Goal: Task Accomplishment & Management: Manage account settings

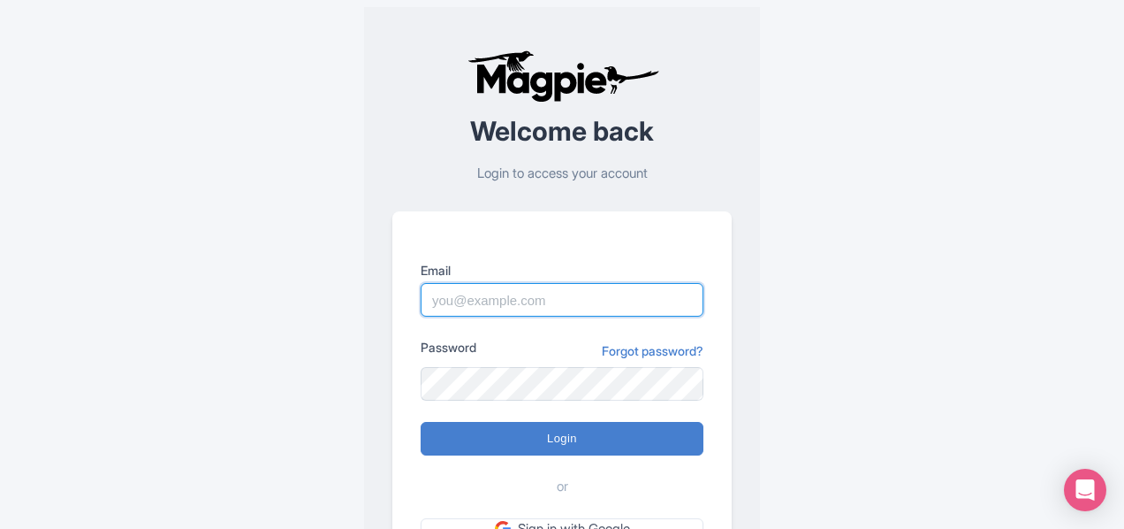
click at [565, 284] on input "Email" at bounding box center [562, 300] width 283 height 34
type input "eclatmedaesthetics@gmail.com"
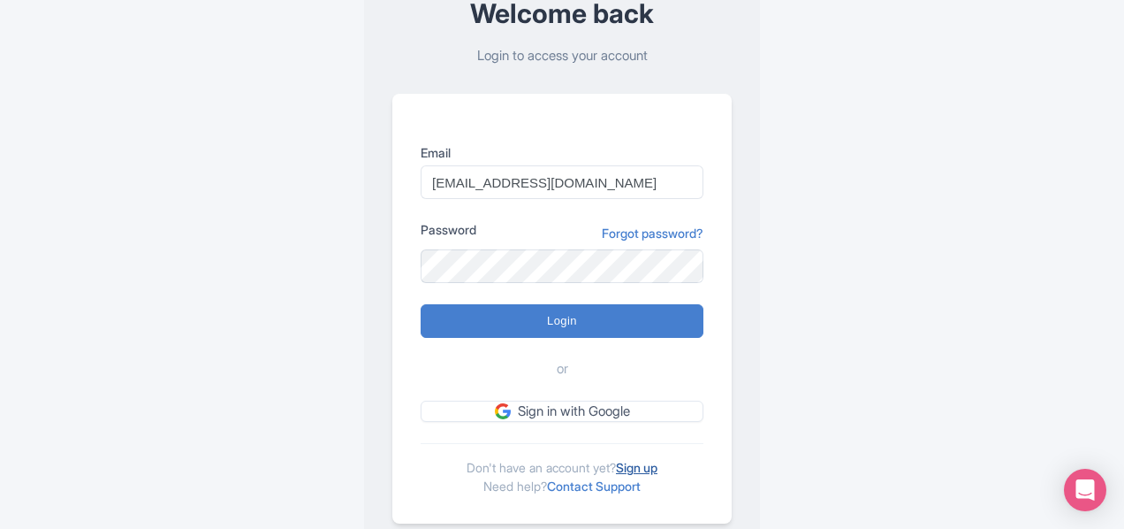
click at [636, 467] on link "Sign up" at bounding box center [637, 467] width 42 height 15
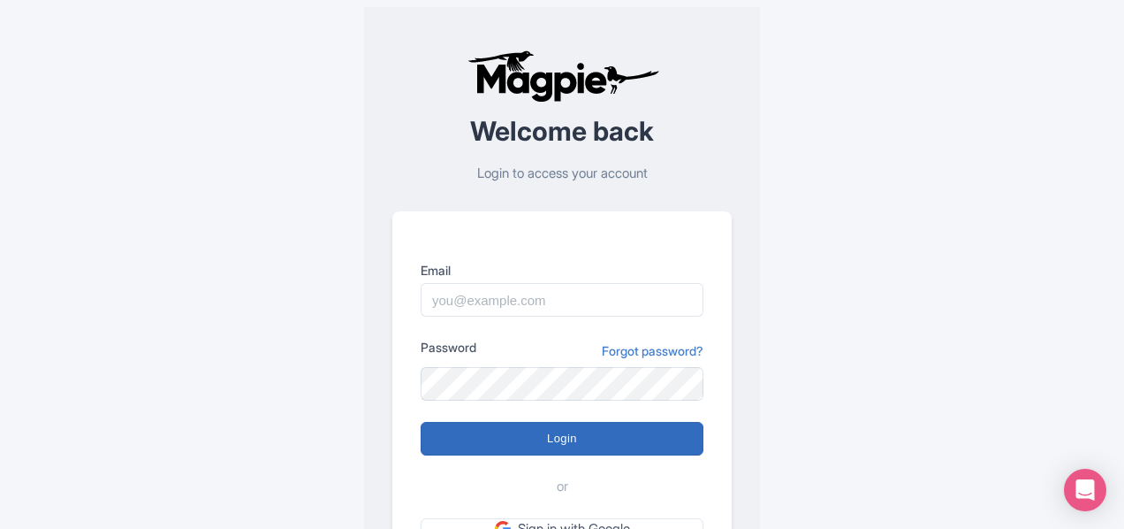
scroll to position [118, 0]
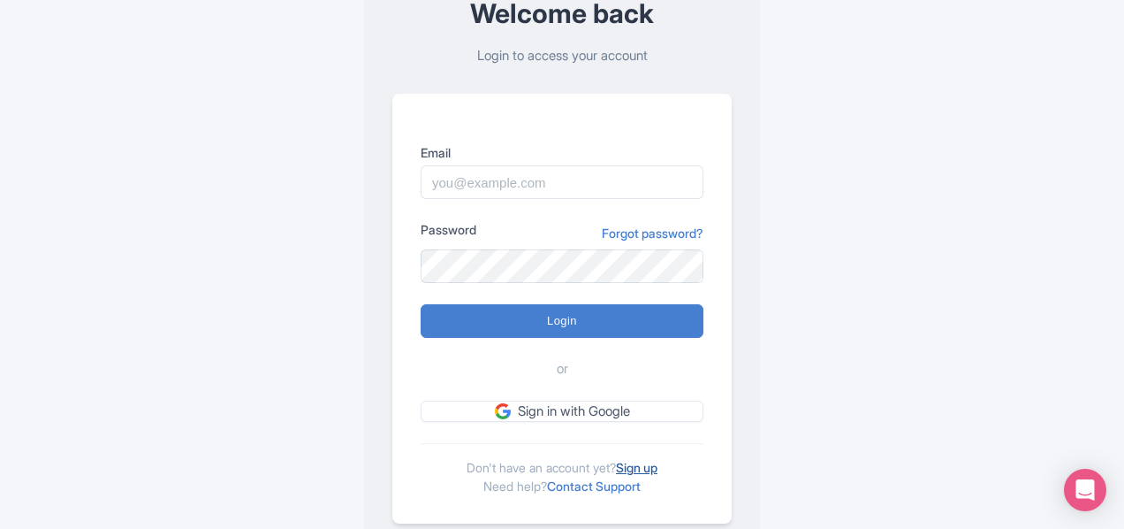
click at [639, 464] on link "Sign up" at bounding box center [637, 467] width 42 height 15
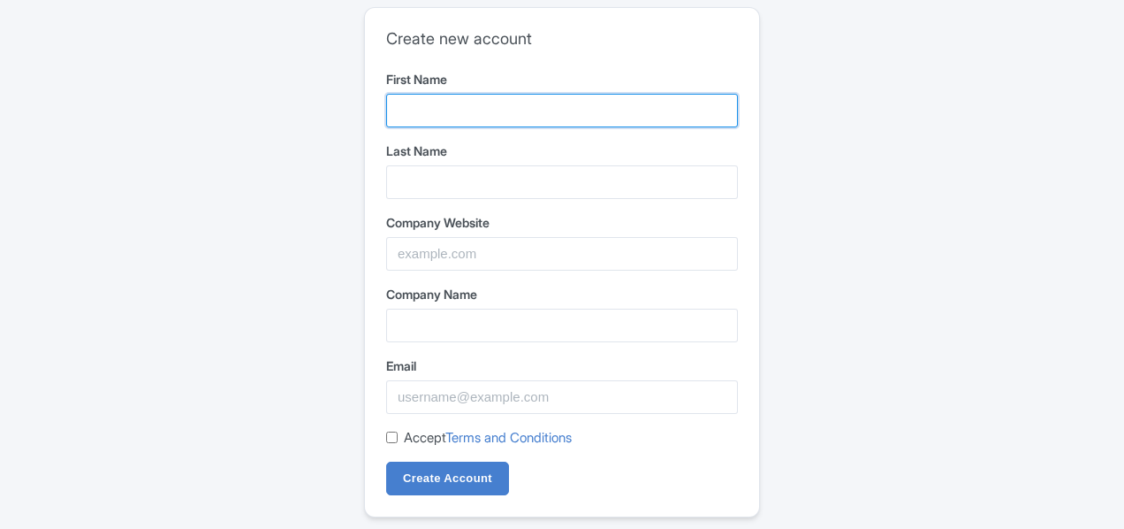
click at [431, 125] on input "First Name" at bounding box center [562, 111] width 352 height 34
type input "Eclat"
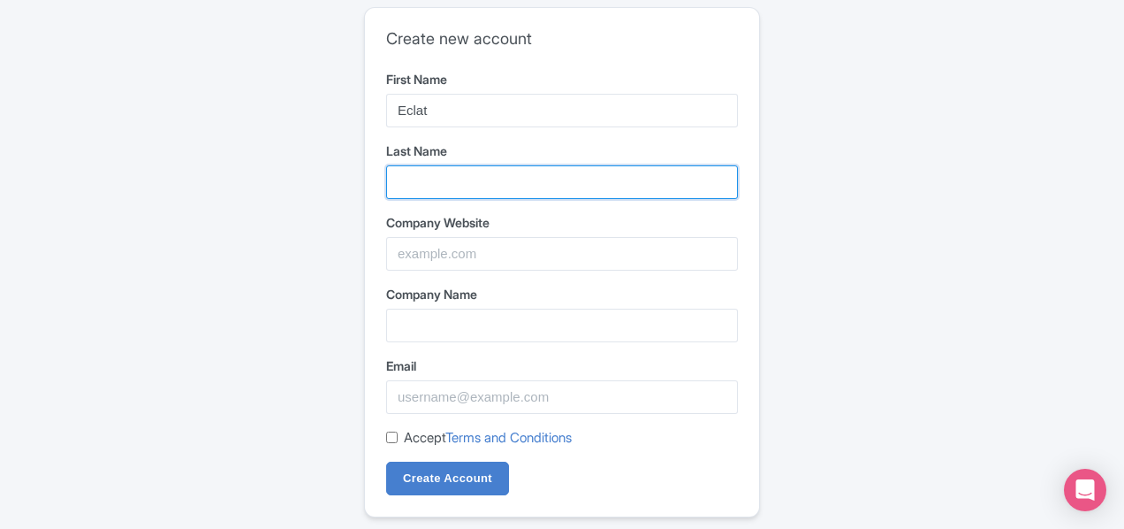
type input "Aesthetics"
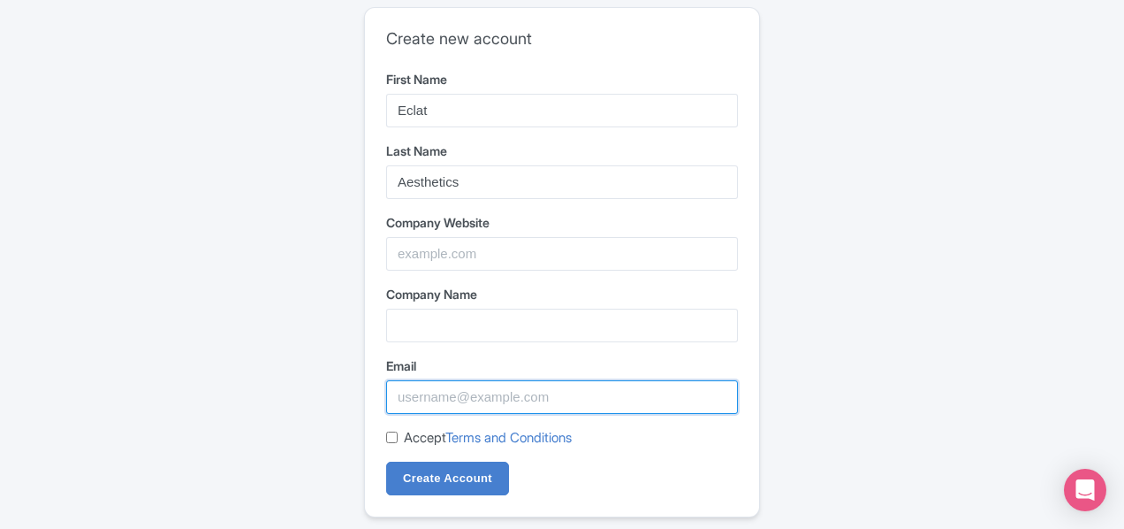
type input "claudiass.bell@gmail.com"
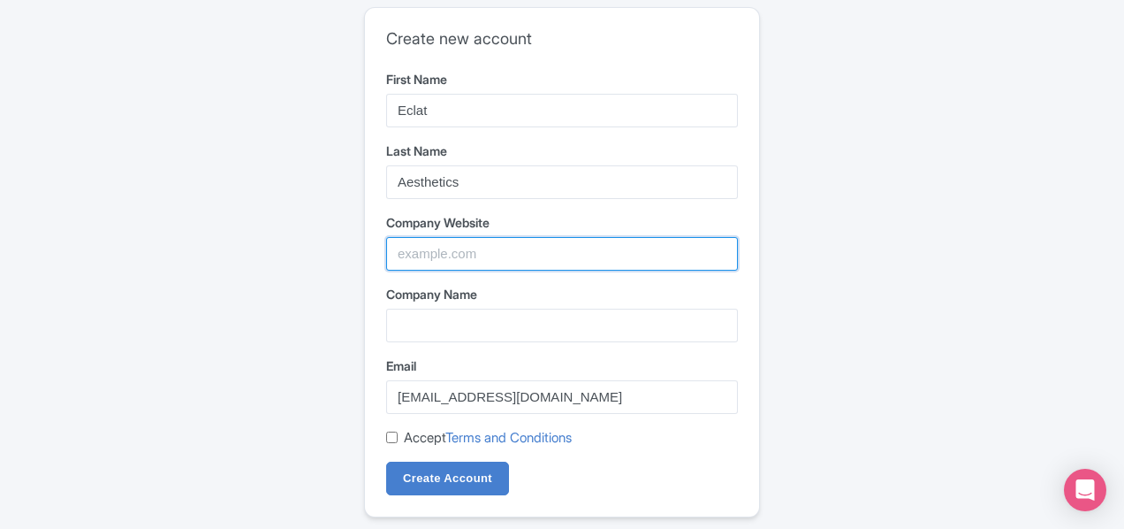
click at [490, 263] on input "Company Website" at bounding box center [562, 254] width 352 height 34
type input "[DOMAIN_NAME]"
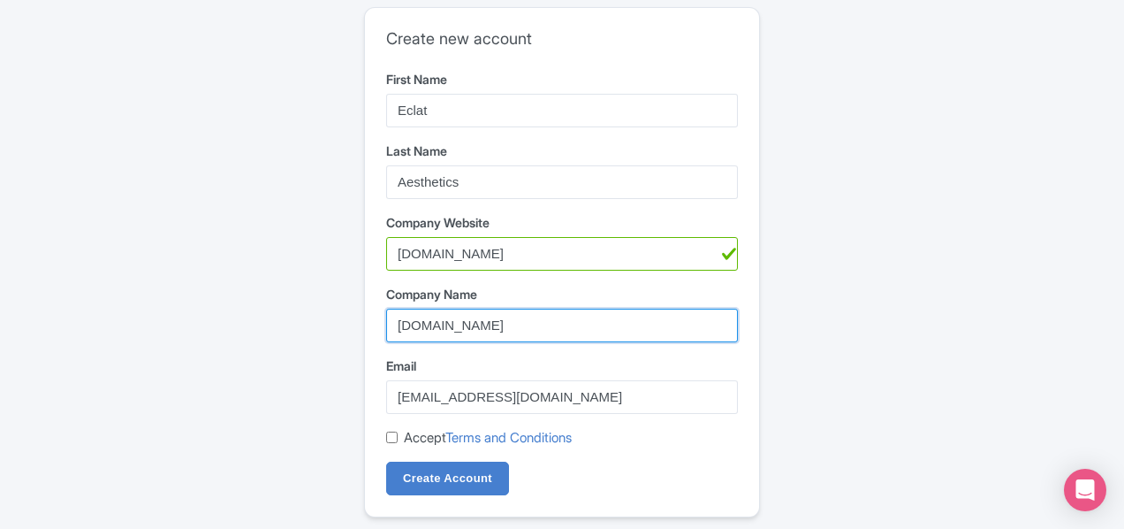
drag, startPoint x: 565, startPoint y: 324, endPoint x: 529, endPoint y: 320, distance: 35.6
click at [529, 320] on input "[DOMAIN_NAME]" at bounding box center [562, 325] width 352 height 34
type input "eclatmedicalaesthetics"
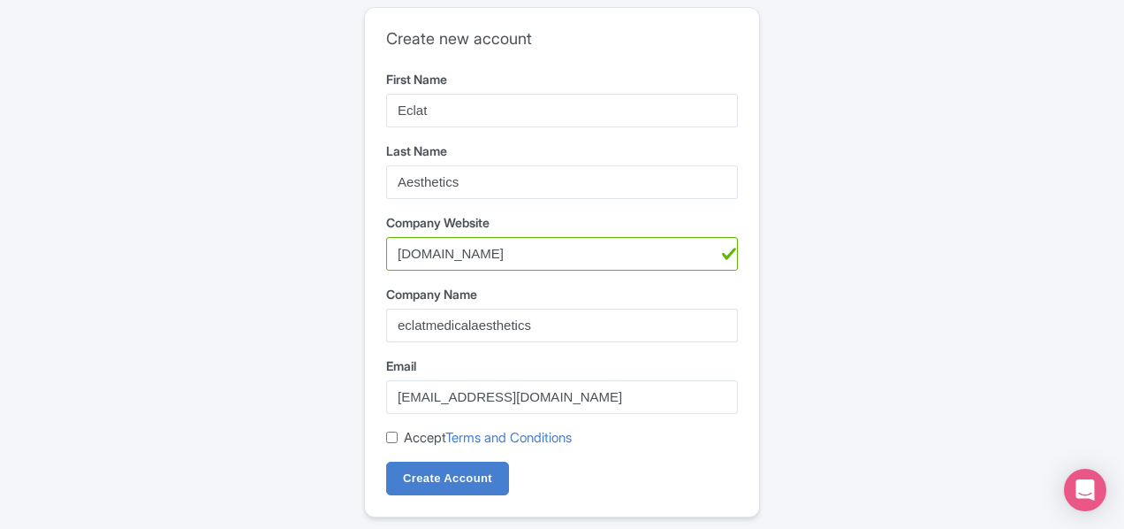
click at [382, 430] on div "Create new account First Name Eclat Last Name Aesthetics Company Website eclatm…" at bounding box center [562, 262] width 394 height 508
click at [397, 437] on input "Accept Terms and Conditions" at bounding box center [391, 436] width 11 height 11
checkbox input "true"
click at [452, 482] on input "Create Account" at bounding box center [447, 478] width 123 height 34
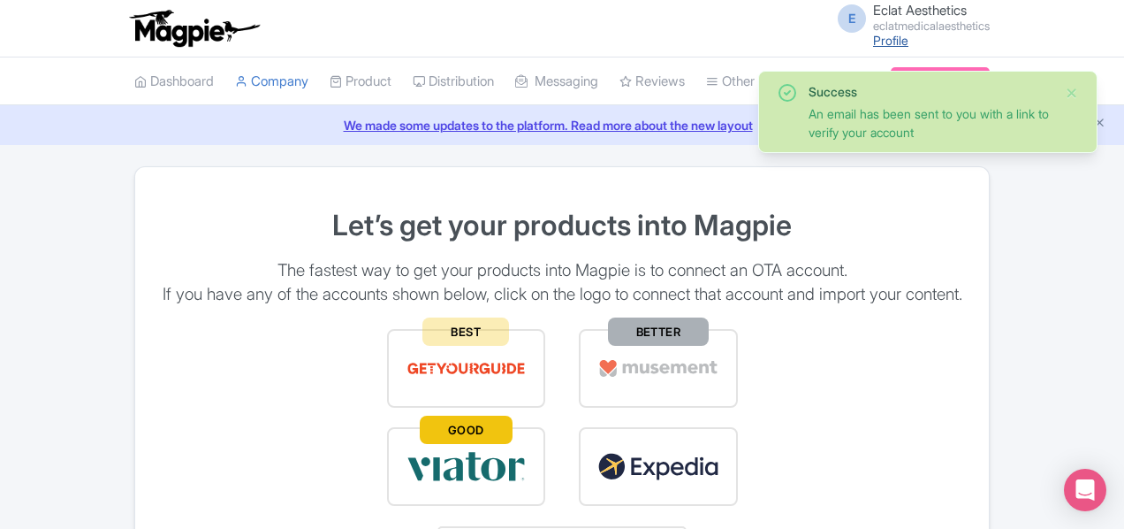
click at [909, 36] on link "Profile" at bounding box center [890, 40] width 35 height 15
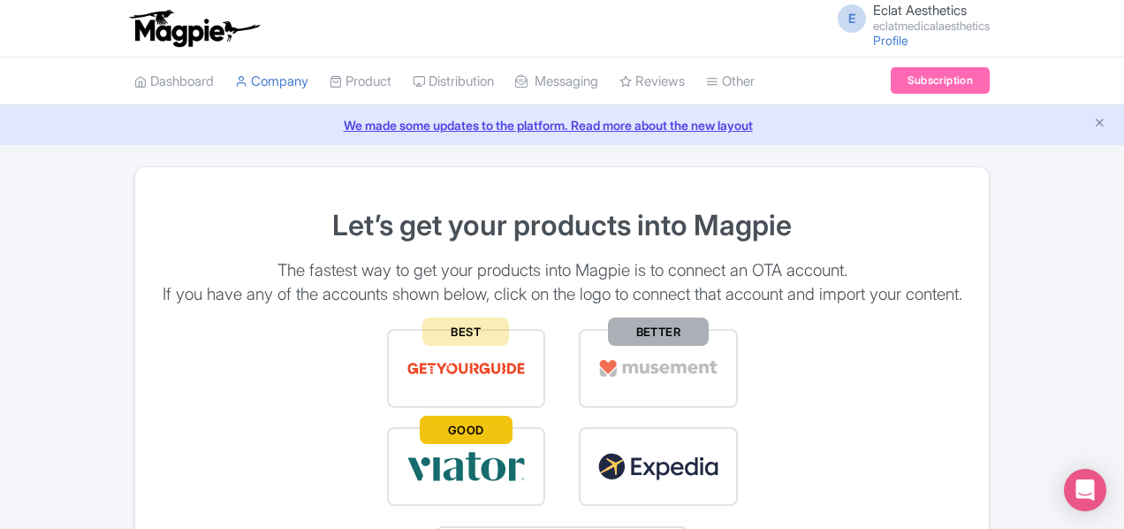
click at [967, 6] on span "Eclat Aesthetics" at bounding box center [920, 10] width 94 height 17
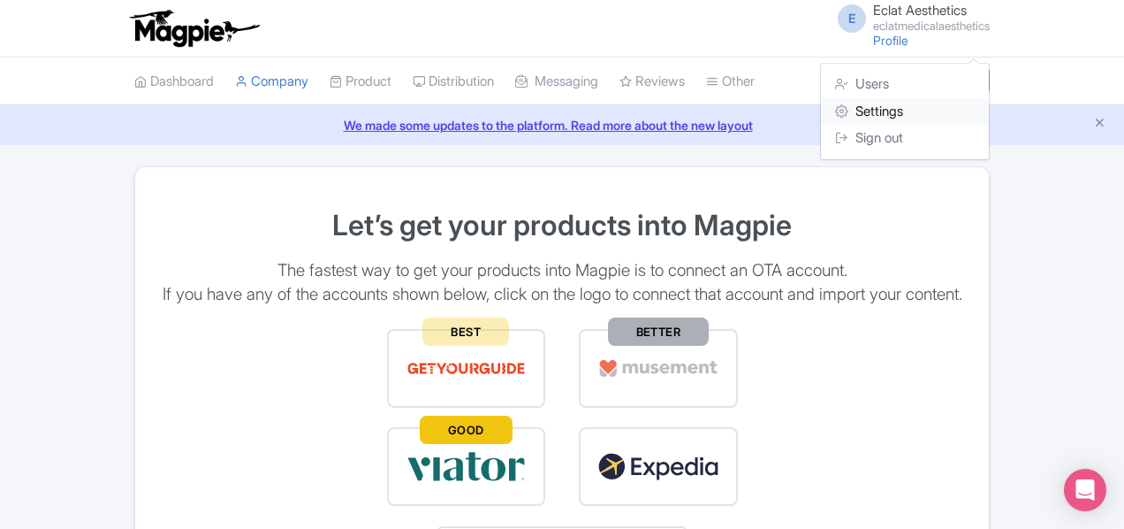
click at [989, 116] on link "Settings" at bounding box center [905, 111] width 168 height 27
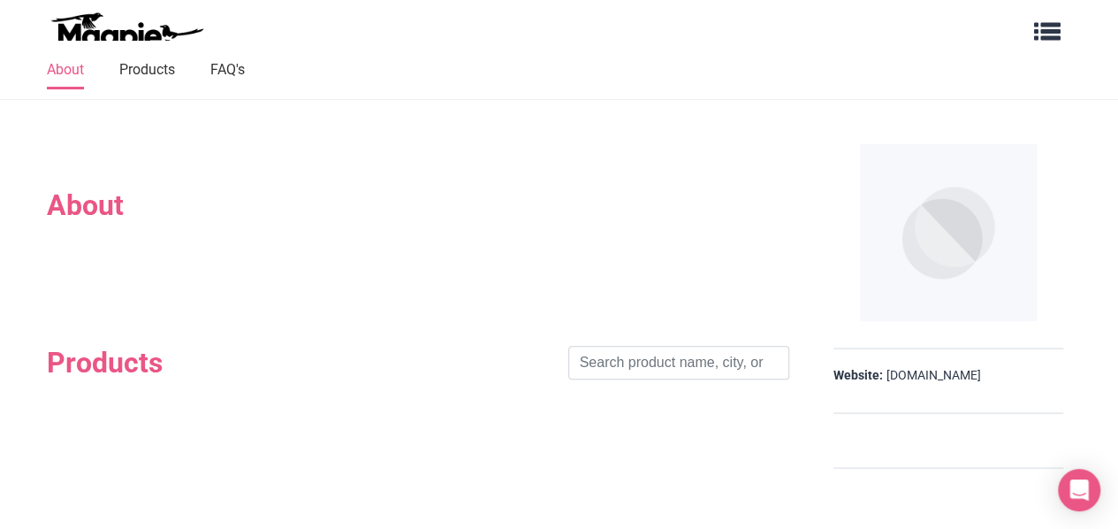
scroll to position [235, 0]
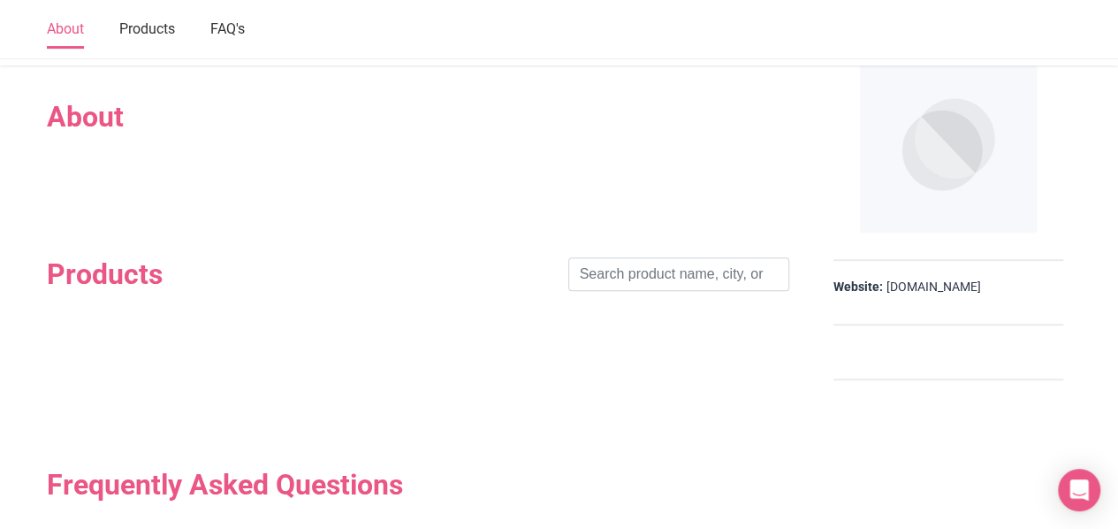
click at [99, 126] on h2 "About" at bounding box center [418, 117] width 742 height 34
click at [118, 188] on section "Products Search" at bounding box center [418, 274] width 742 height 210
click at [145, 238] on div "Products Search" at bounding box center [418, 274] width 742 height 104
click at [544, 306] on div "Products Search" at bounding box center [418, 274] width 742 height 104
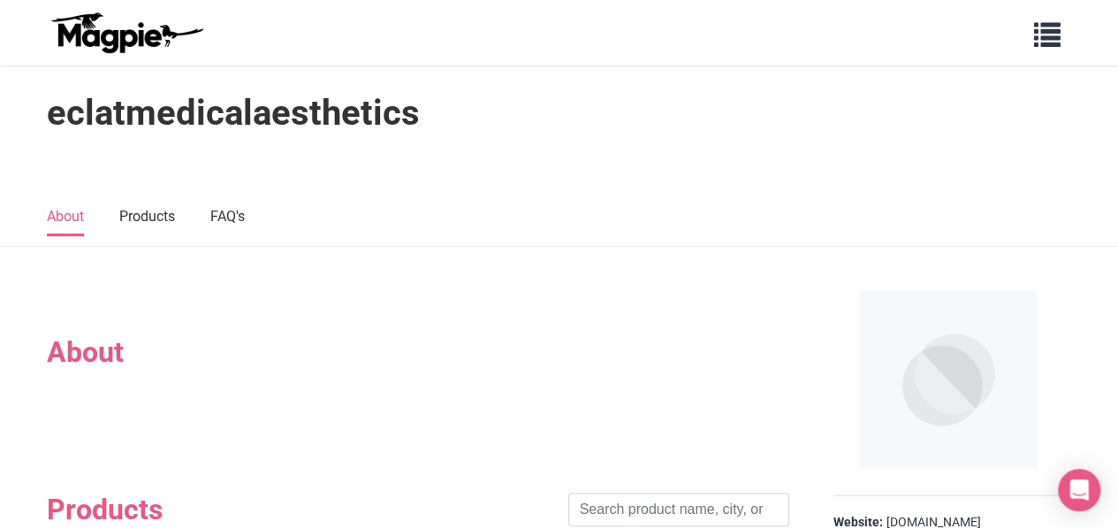
scroll to position [118, 0]
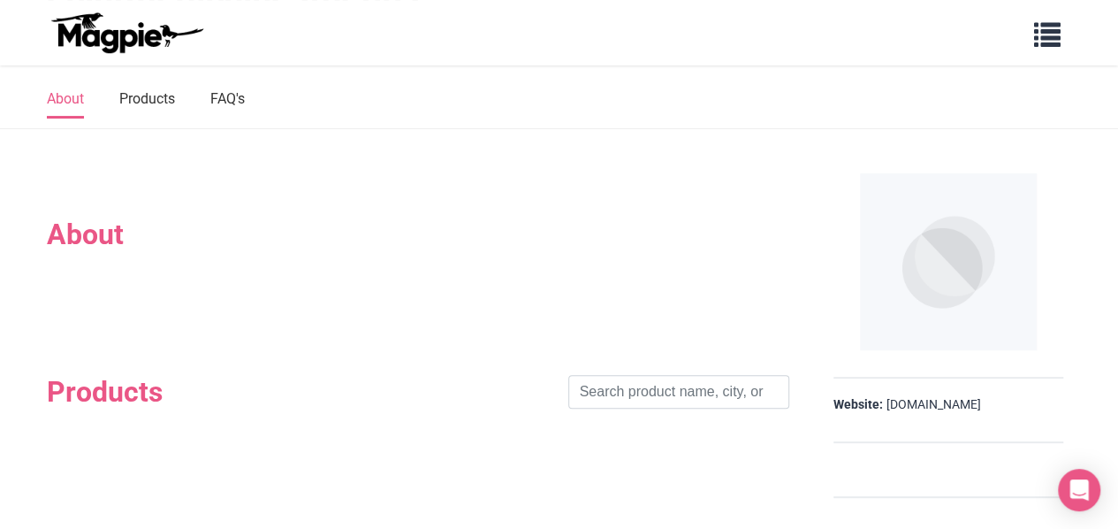
click at [940, 270] on img at bounding box center [948, 261] width 177 height 177
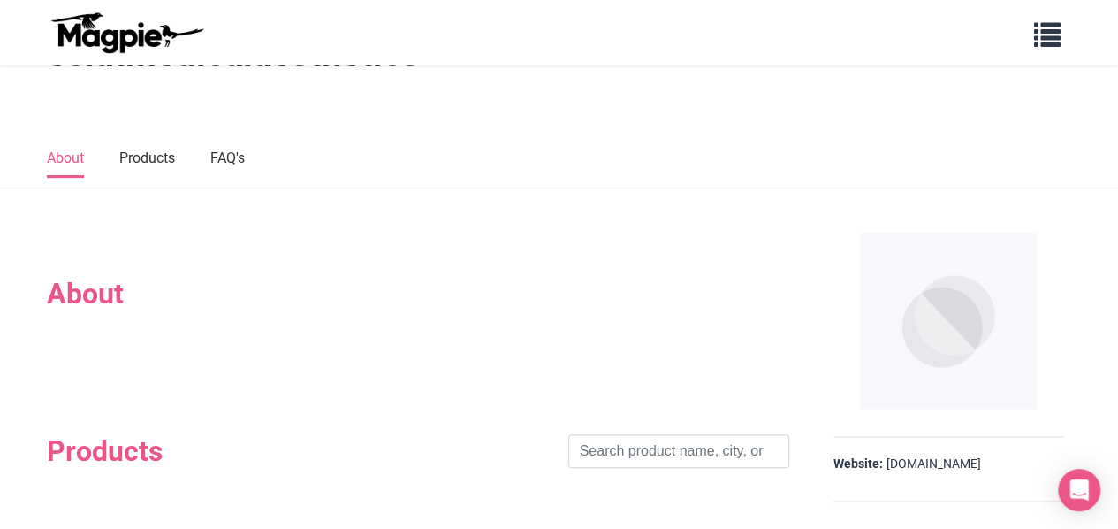
scroll to position [0, 0]
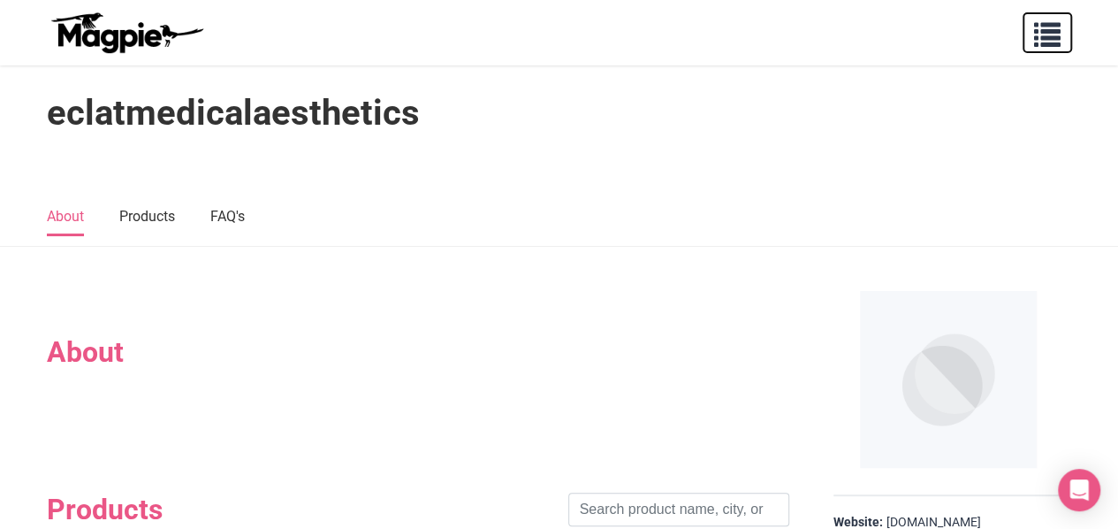
click at [1039, 34] on span "button" at bounding box center [1047, 31] width 27 height 27
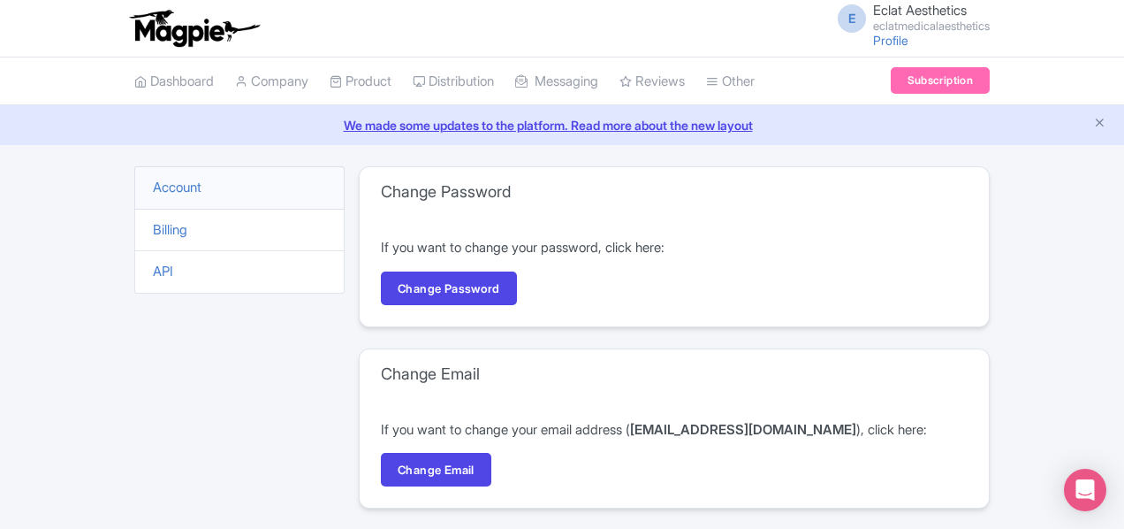
click at [1002, 56] on div "E Eclat Aesthetics eclatmedicalaesthetics Profile Users Settings Sign out" at bounding box center [562, 28] width 1124 height 57
click at [909, 45] on link "Profile" at bounding box center [890, 40] width 35 height 15
click at [235, 80] on link "Company" at bounding box center [271, 81] width 73 height 49
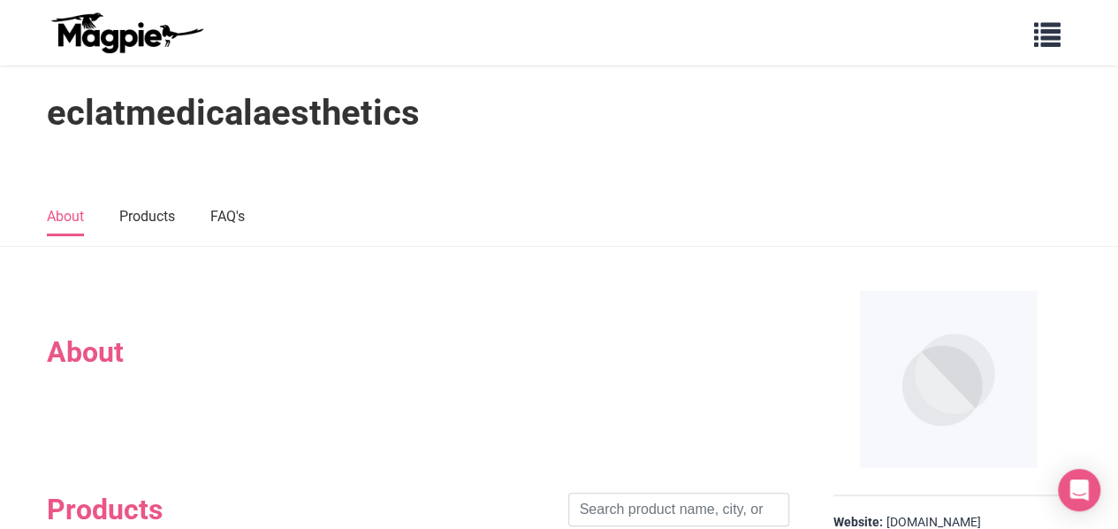
scroll to position [118, 0]
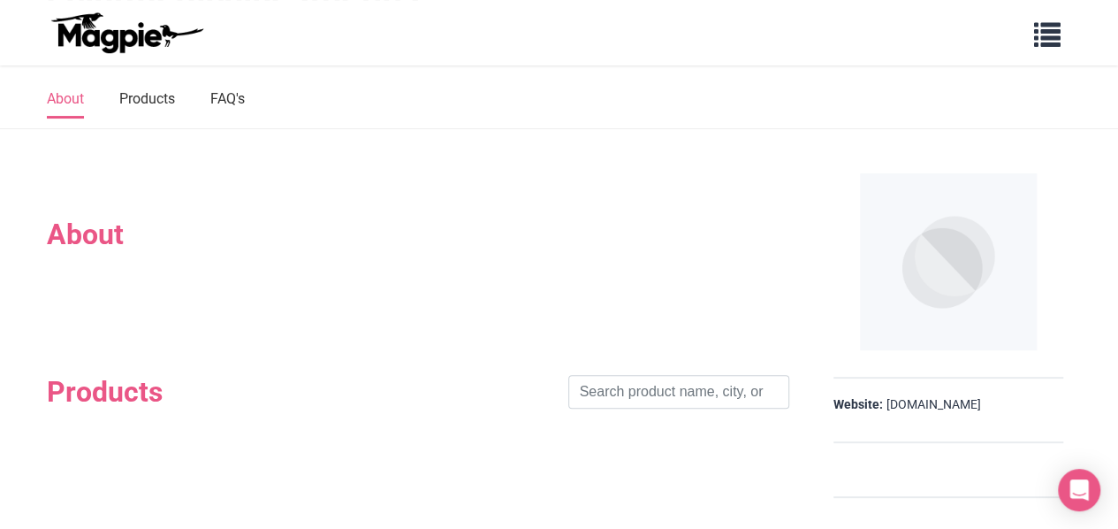
click at [104, 235] on h2 "About" at bounding box center [418, 234] width 742 height 34
drag, startPoint x: 122, startPoint y: 291, endPoint x: 126, endPoint y: 374, distance: 83.2
click at [140, 405] on section "Products Search" at bounding box center [418, 391] width 742 height 210
click at [108, 280] on div at bounding box center [418, 268] width 742 height 35
click at [111, 319] on section "Products Search" at bounding box center [418, 391] width 742 height 210
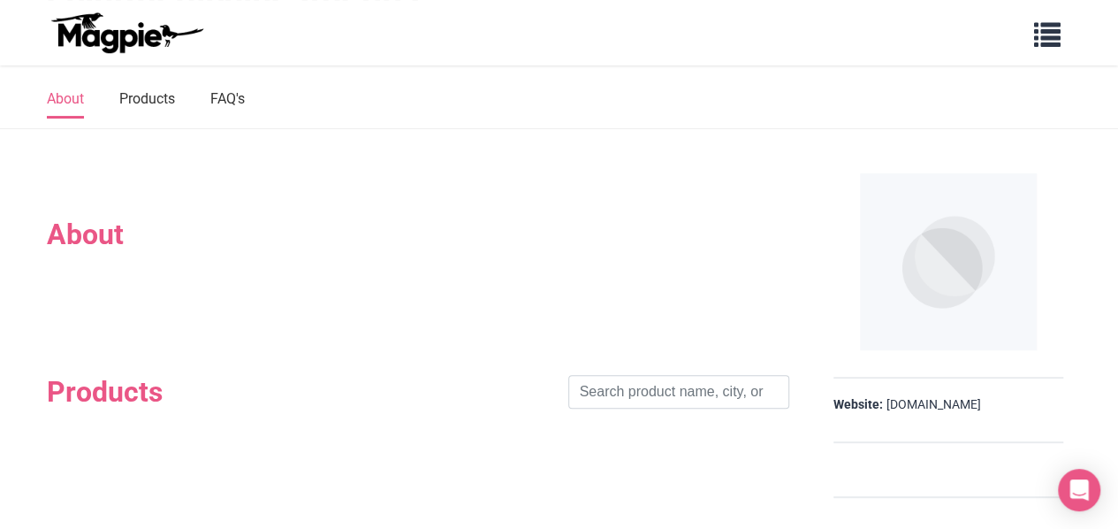
click at [108, 382] on h2 "Products" at bounding box center [105, 392] width 116 height 34
click at [103, 416] on div "Products Search" at bounding box center [418, 391] width 742 height 104
click at [106, 457] on section "Products Search" at bounding box center [418, 391] width 742 height 210
click at [110, 481] on section "Products Search" at bounding box center [418, 391] width 742 height 210
click at [685, 393] on input "search" at bounding box center [678, 392] width 221 height 34
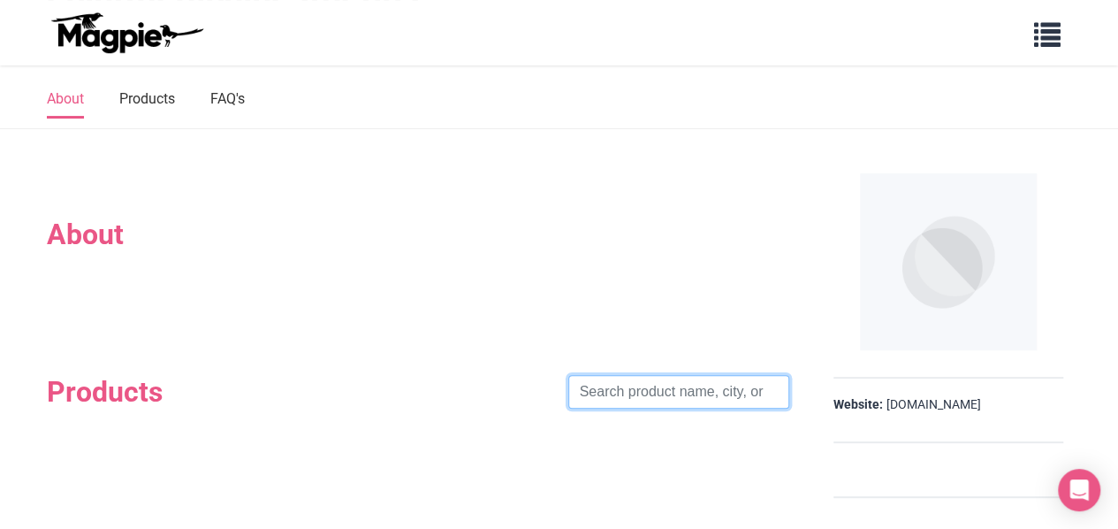
scroll to position [265, 0]
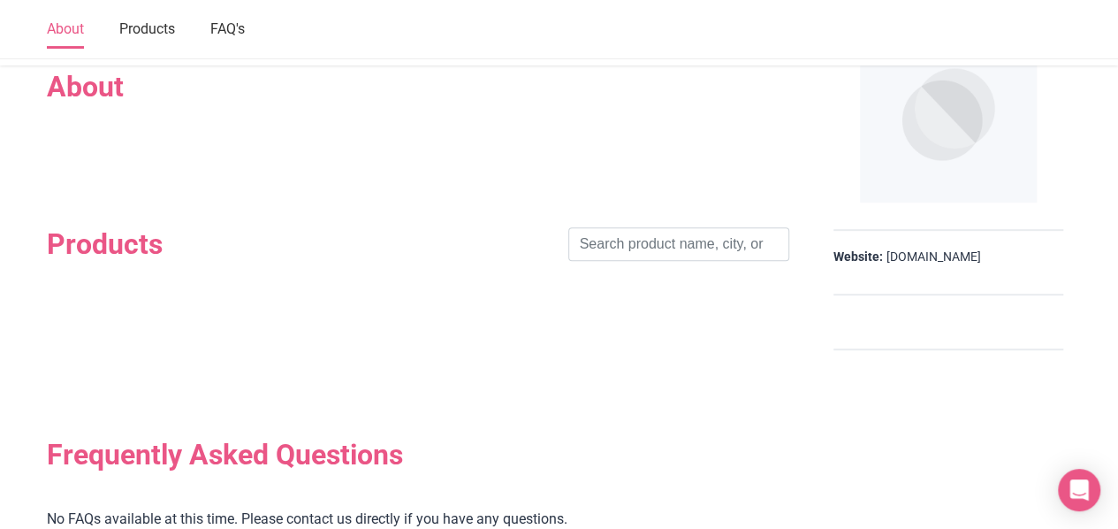
click at [870, 333] on div at bounding box center [949, 322] width 230 height 55
click at [888, 110] on img at bounding box center [948, 114] width 177 height 177
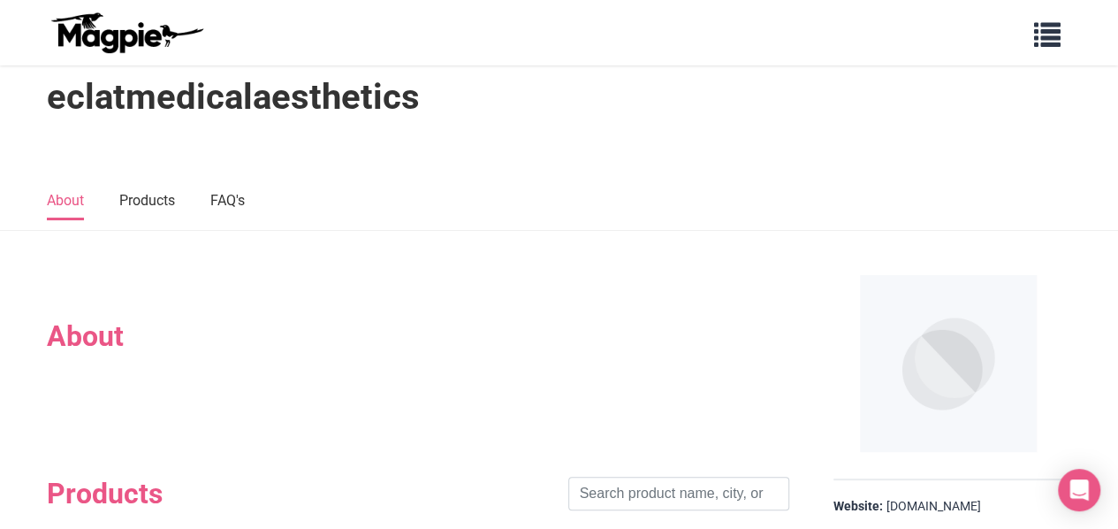
scroll to position [0, 0]
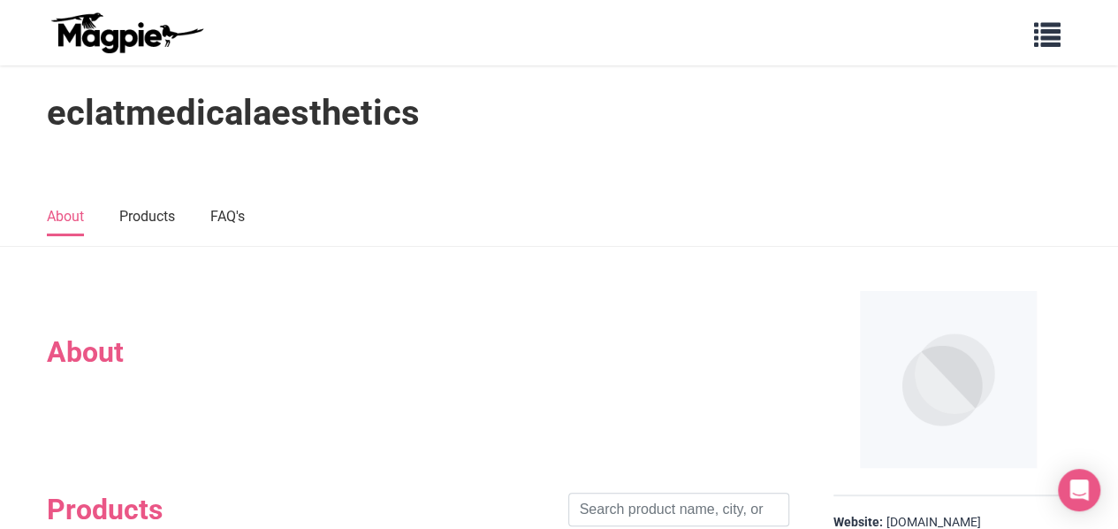
click at [217, 128] on h1 "eclatmedicalaesthetics" at bounding box center [233, 113] width 373 height 42
click at [930, 411] on img at bounding box center [948, 379] width 177 height 177
click at [933, 380] on img at bounding box center [948, 379] width 177 height 177
drag, startPoint x: 837, startPoint y: 432, endPoint x: 225, endPoint y: 221, distance: 647.1
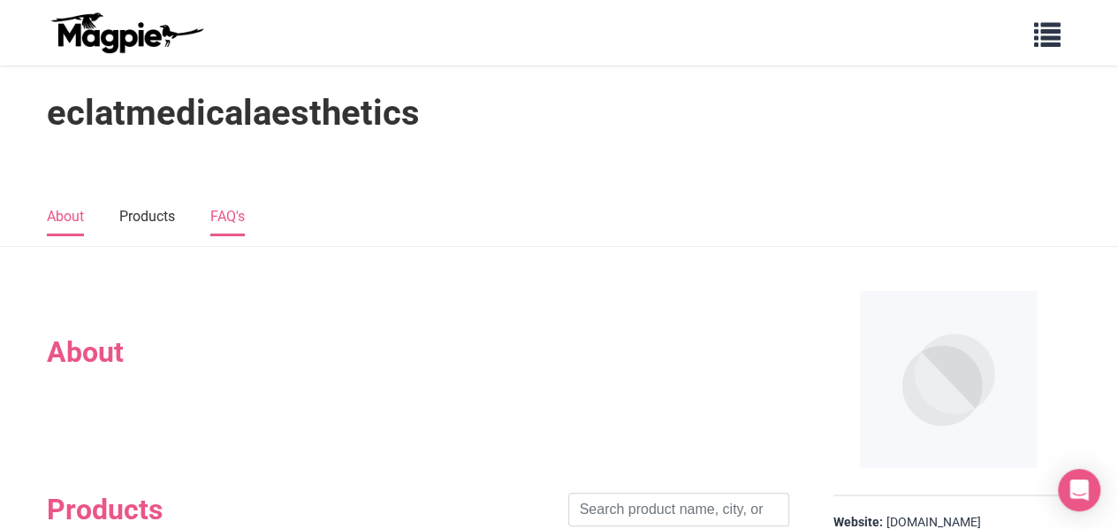
click at [225, 221] on link "FAQ's" at bounding box center [227, 217] width 34 height 37
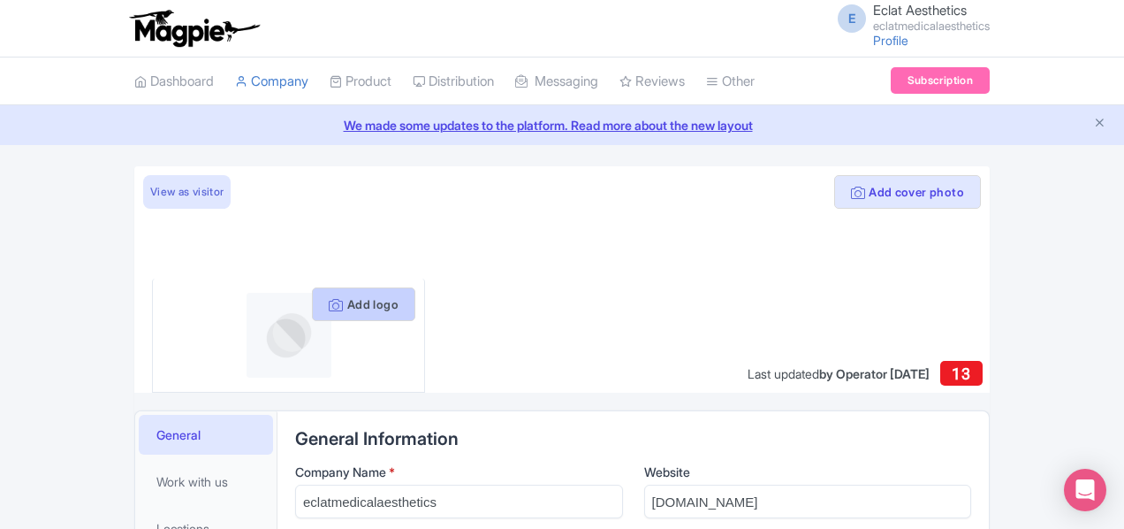
scroll to position [147, 0]
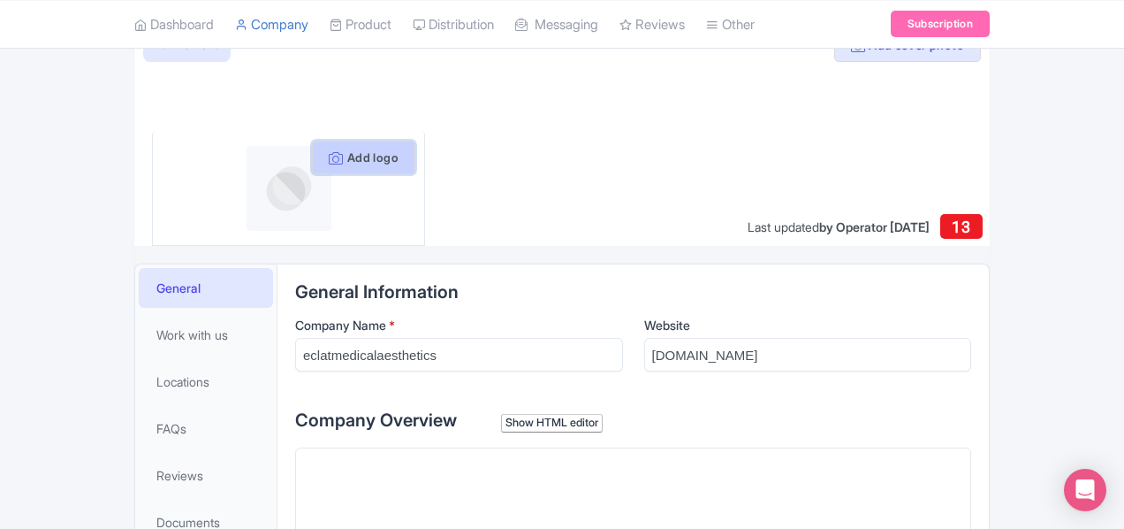
click at [322, 156] on button "Add logo" at bounding box center [363, 158] width 103 height 34
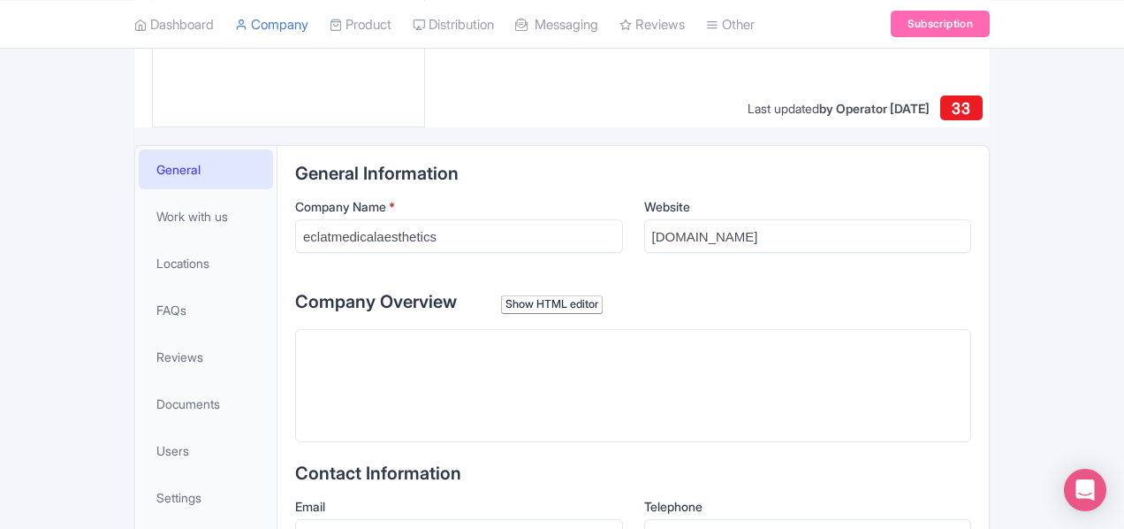
paste trix-editor "<div>At Éclat Medical Aesthetics, our mission is to empower you to embrace your…"
type trix-editor "<div>At Éclat Medical Aesthetics, our mission is to empower you to embrace your…"
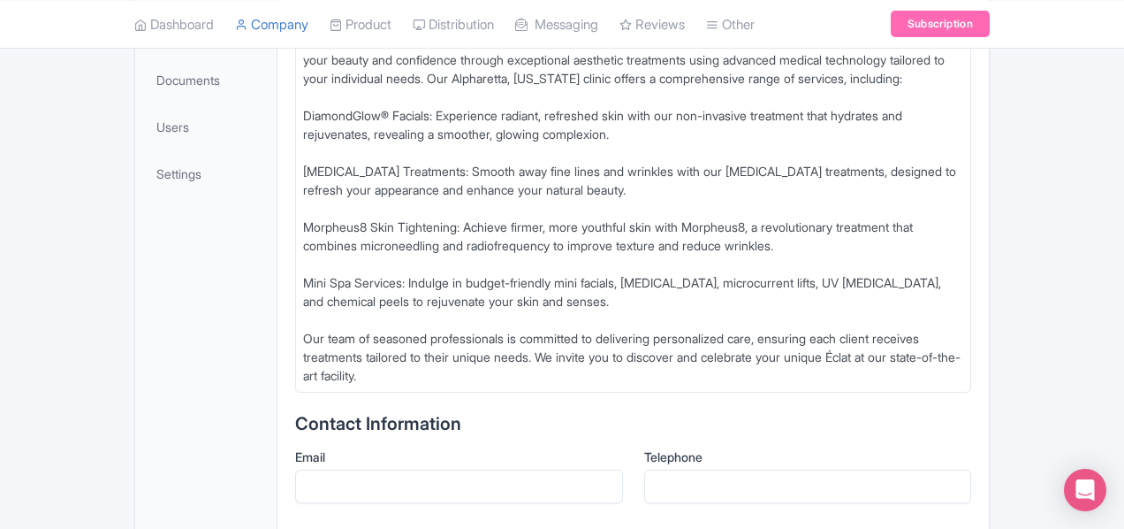
scroll to position [707, 0]
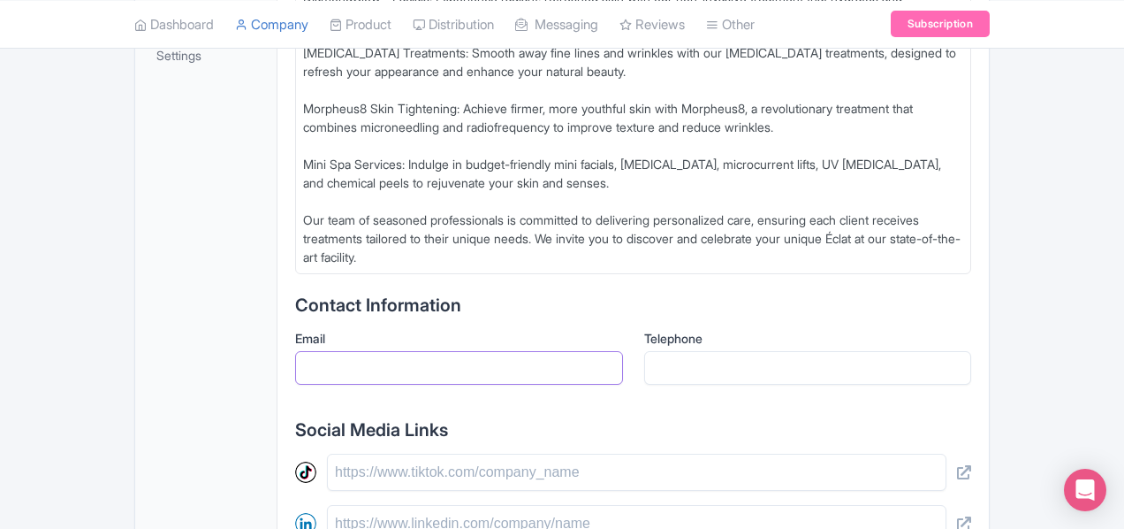
click at [507, 356] on input "Email" at bounding box center [459, 368] width 328 height 34
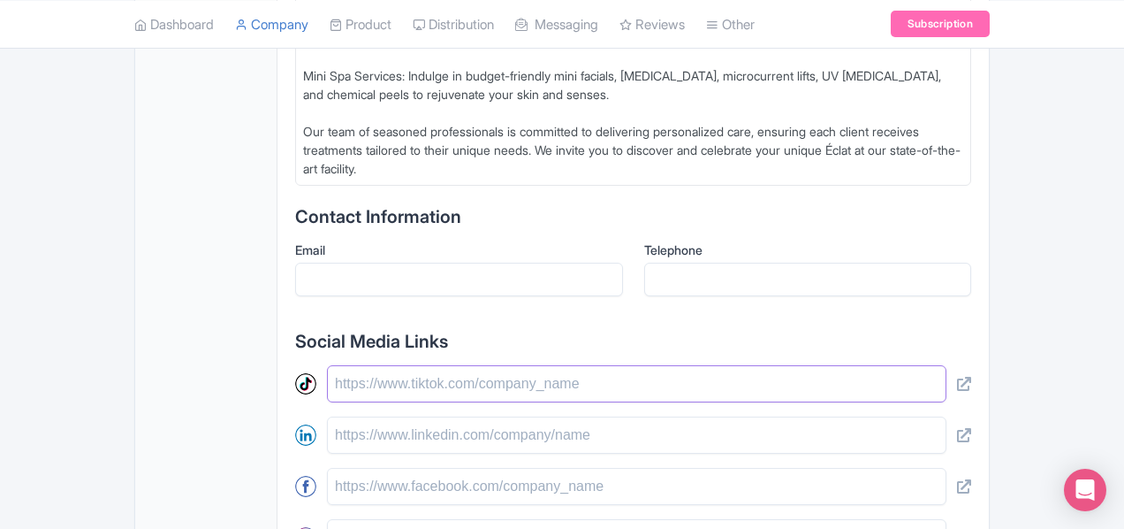
click at [548, 365] on input "text" at bounding box center [637, 383] width 620 height 37
click at [567, 416] on input "text" at bounding box center [637, 434] width 620 height 37
click at [578, 468] on input "text" at bounding box center [637, 486] width 620 height 37
paste input "[URL][DOMAIN_NAME]"
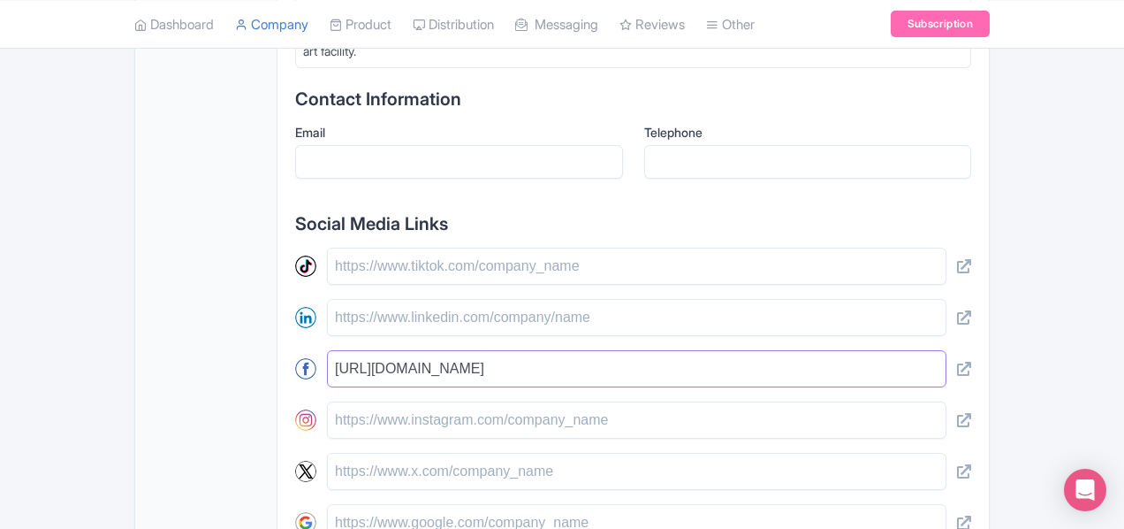
scroll to position [942, 0]
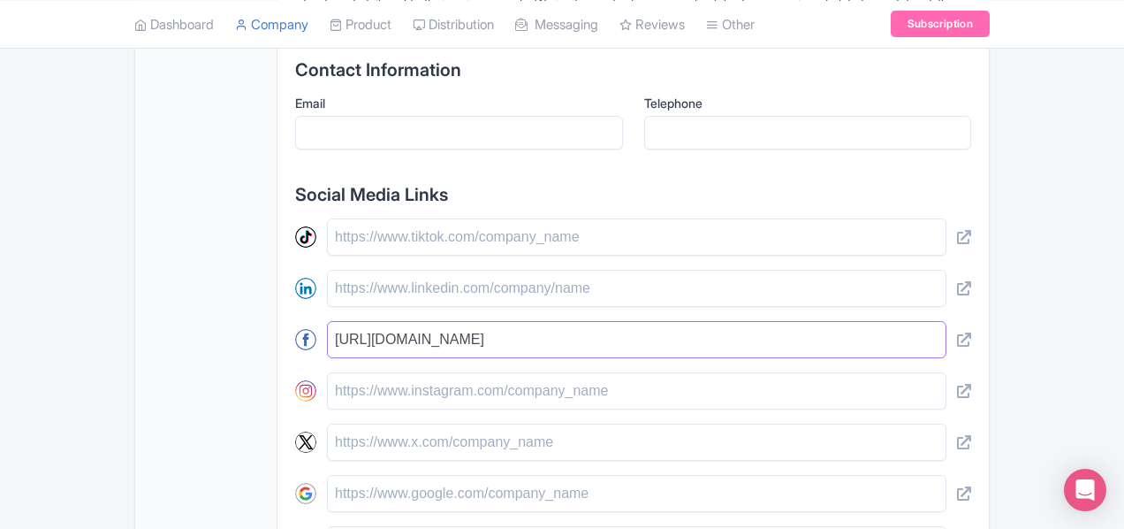
type input "https://www.facebook.com/eclatmedaesthetics"
click at [506, 372] on input "text" at bounding box center [637, 390] width 620 height 37
paste input "https://www.instagram.com/eclatmedaesthetics/"
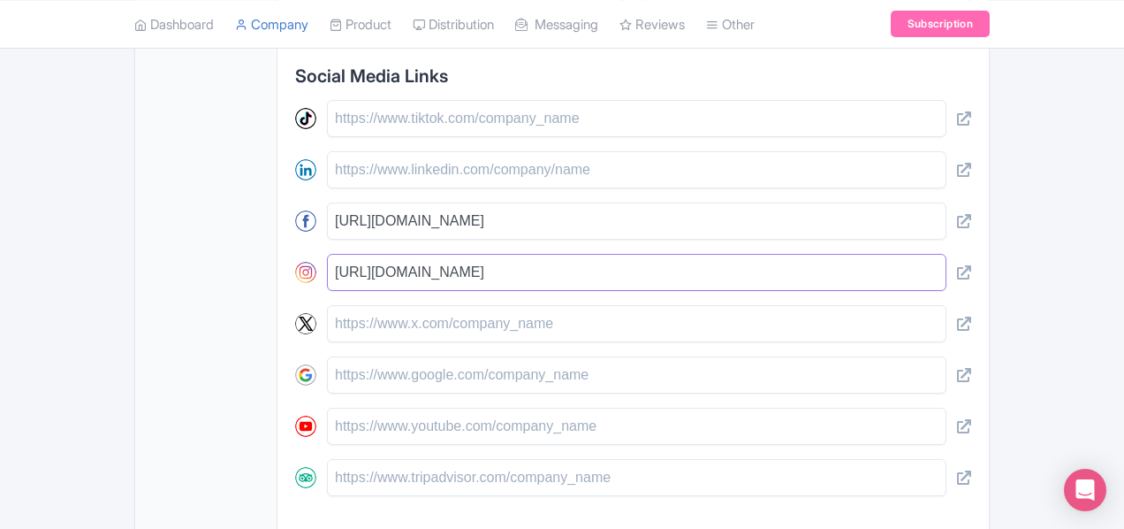
scroll to position [1119, 0]
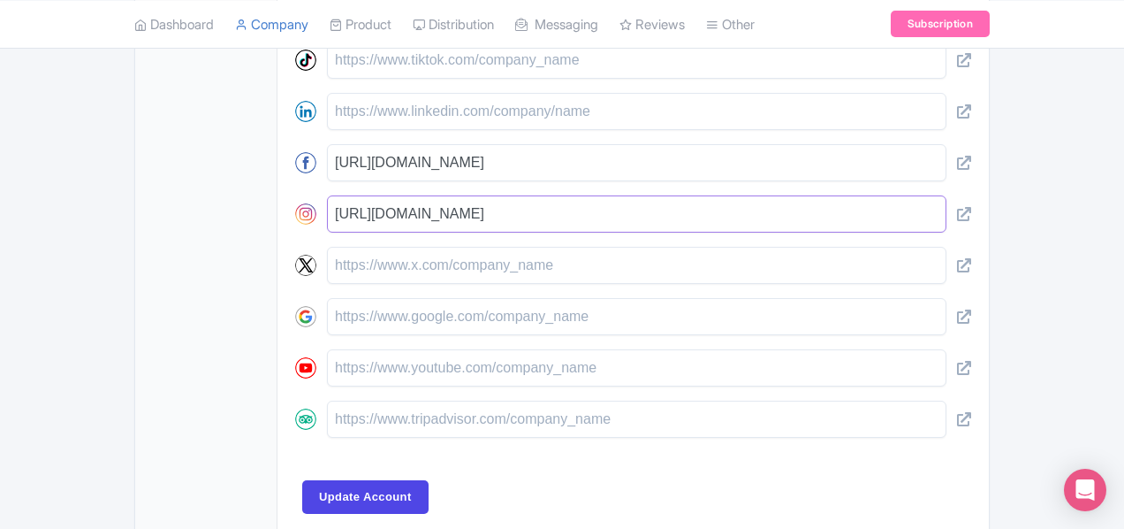
type input "https://www.instagram.com/eclatmedaesthetics/"
click at [366, 299] on input "text" at bounding box center [637, 316] width 620 height 37
type input "[DOMAIN_NAME]"
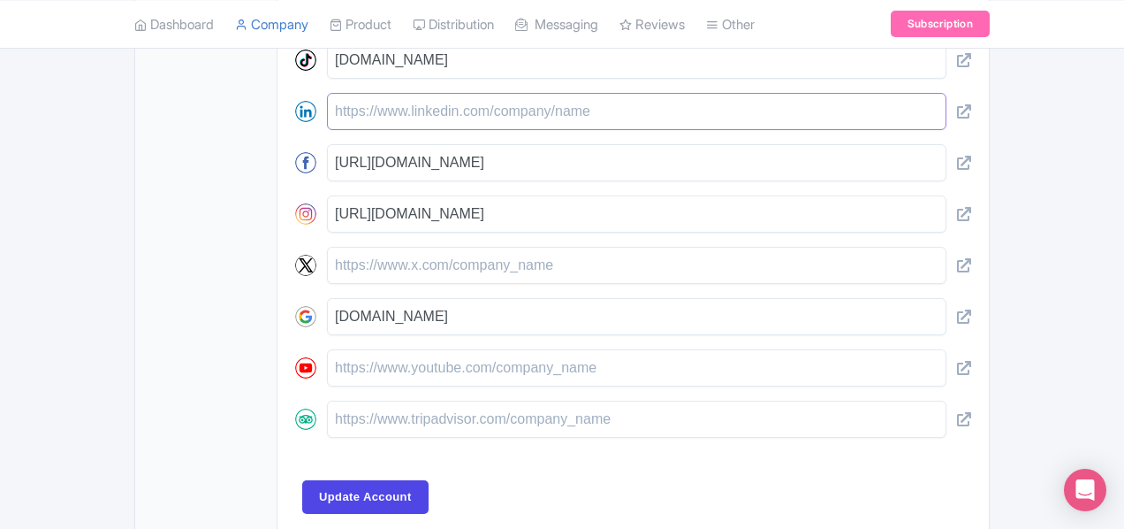
type input "[DOMAIN_NAME]"
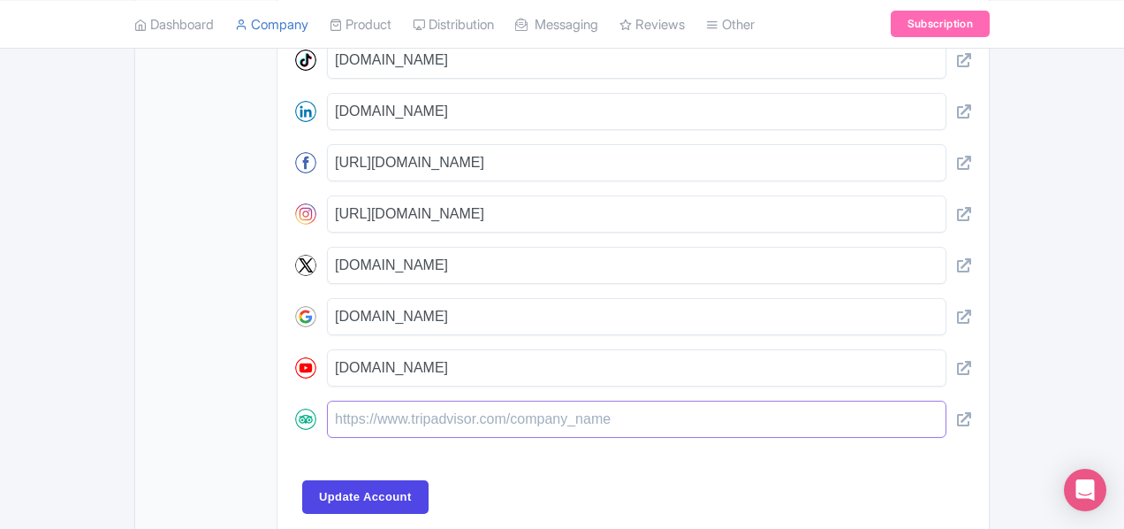
type input "[DOMAIN_NAME]"
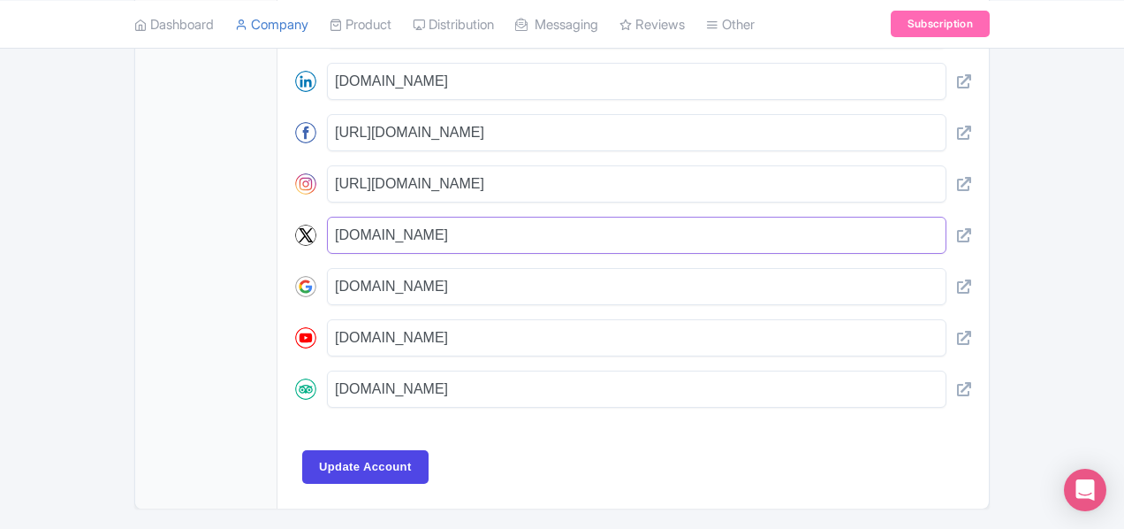
drag, startPoint x: 458, startPoint y: 241, endPoint x: 24, endPoint y: 255, distance: 434.2
drag, startPoint x: 463, startPoint y: 309, endPoint x: 95, endPoint y: 382, distance: 374.8
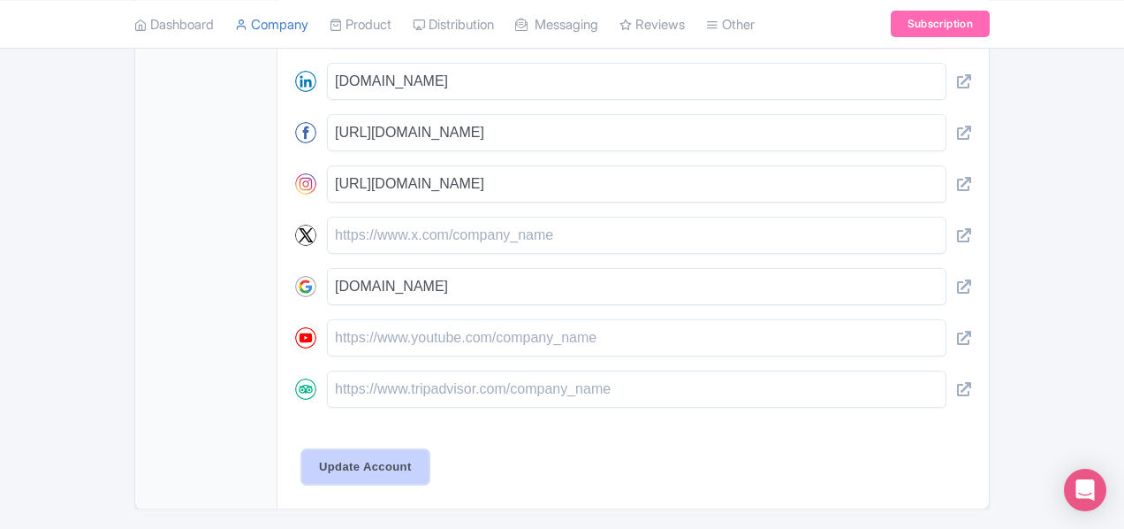
click at [302, 450] on input "Update Account" at bounding box center [365, 467] width 126 height 34
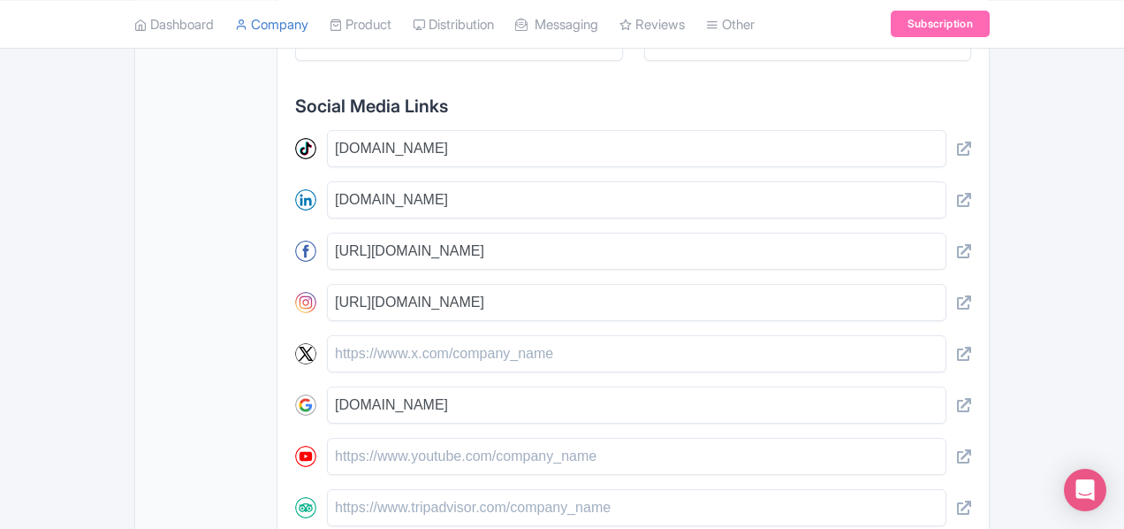
scroll to position [1179, 0]
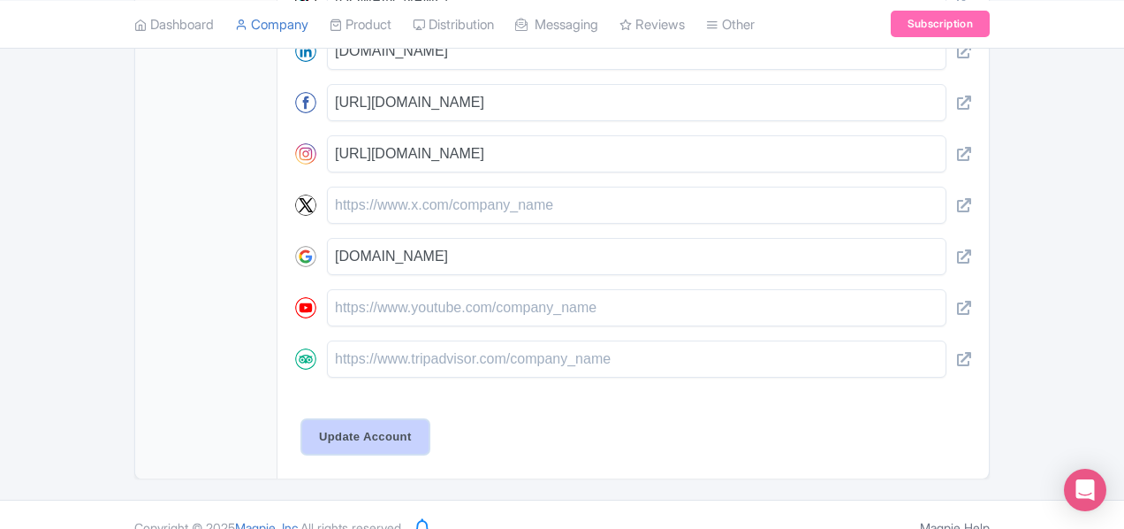
click at [331, 420] on input "Update Account" at bounding box center [365, 437] width 126 height 34
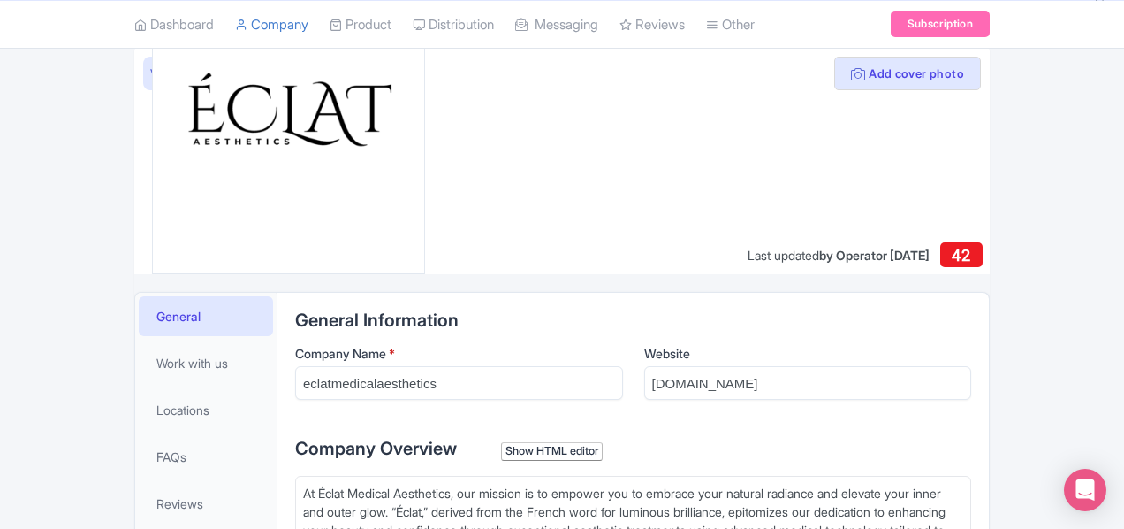
scroll to position [0, 0]
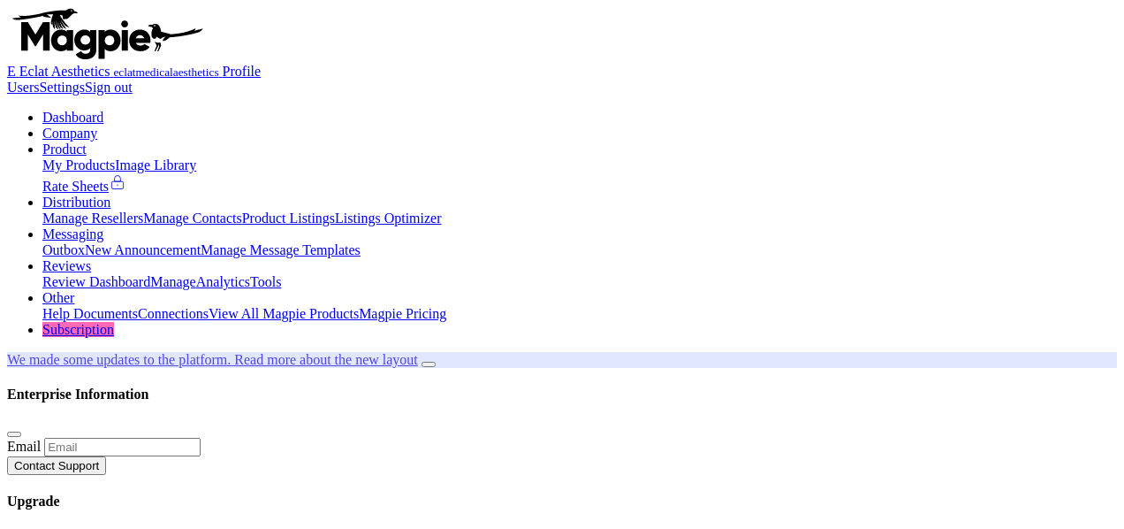
scroll to position [428, 0]
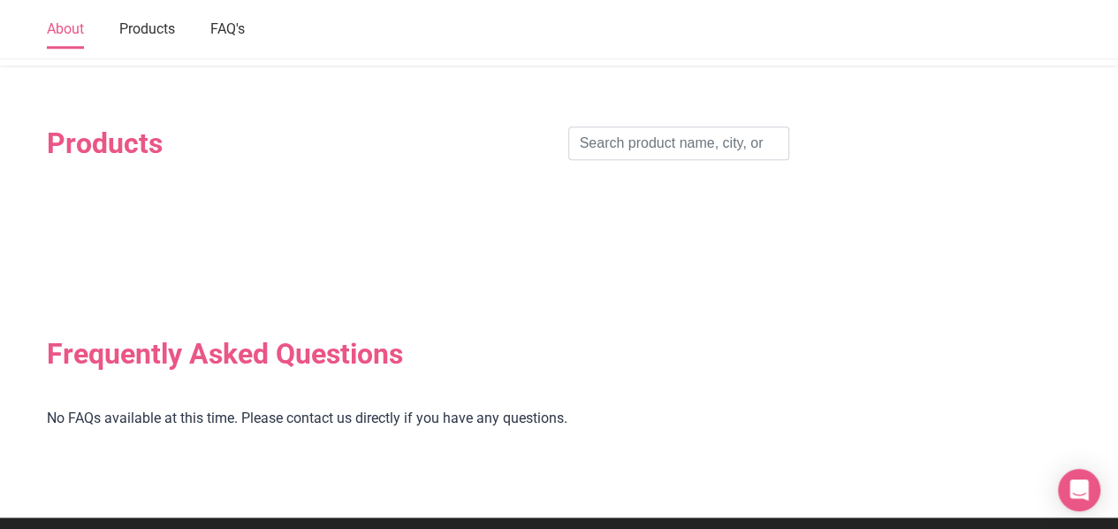
scroll to position [916, 0]
